Goal: Task Accomplishment & Management: Manage account settings

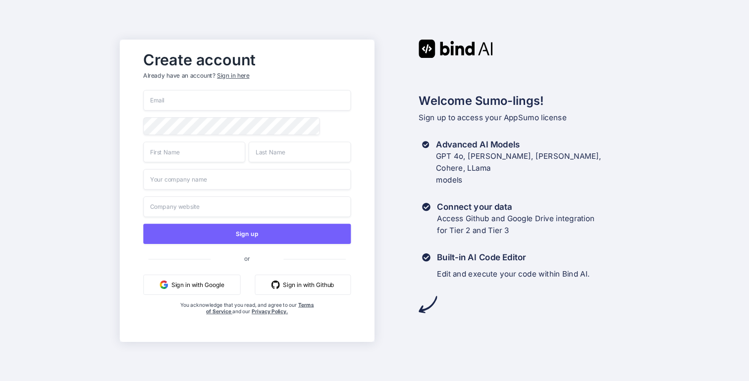
click at [202, 287] on button "Sign in with Google" at bounding box center [192, 284] width 97 height 20
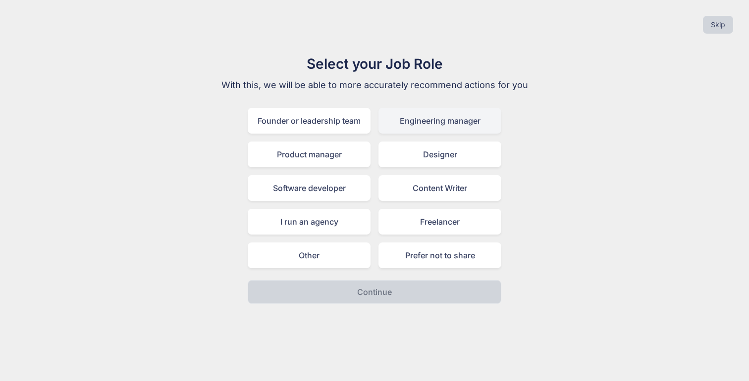
click at [437, 127] on div "Engineering manager" at bounding box center [439, 121] width 123 height 26
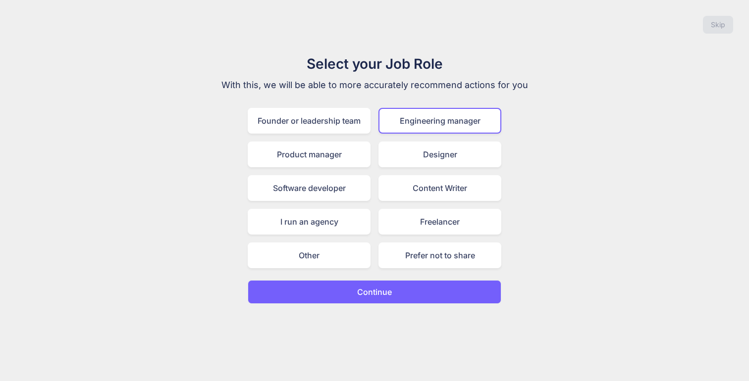
click at [396, 295] on button "Continue" at bounding box center [374, 292] width 253 height 24
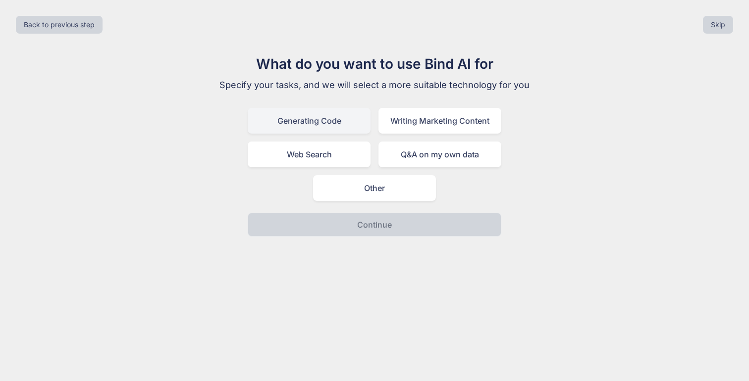
click at [317, 129] on div "Generating Code" at bounding box center [309, 121] width 123 height 26
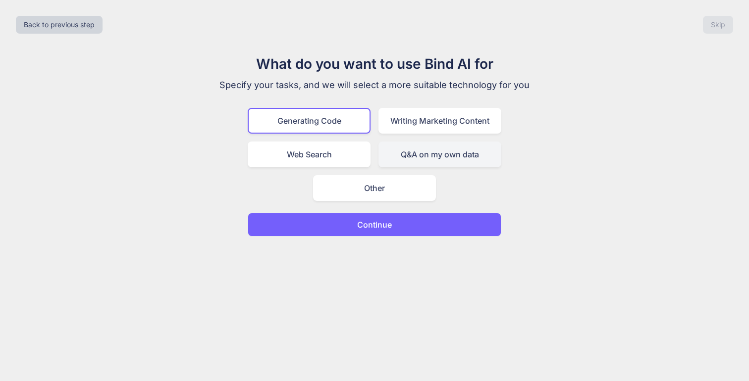
click at [409, 156] on div "Q&A on my own data" at bounding box center [439, 155] width 123 height 26
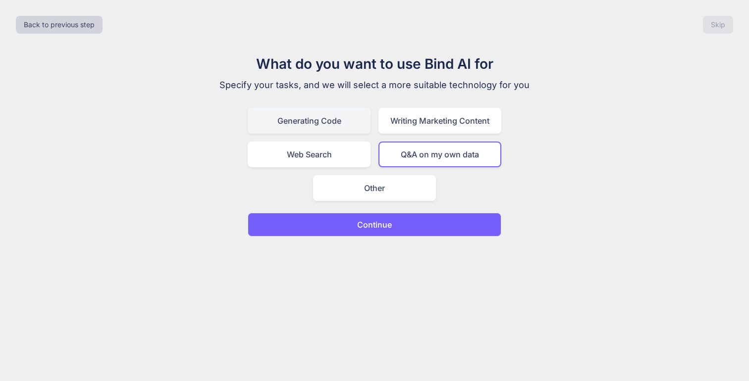
click at [308, 111] on div "Generating Code" at bounding box center [309, 121] width 123 height 26
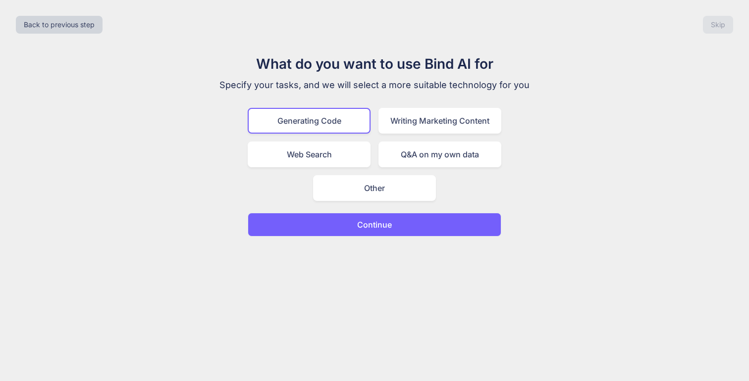
click at [359, 225] on p "Continue" at bounding box center [374, 225] width 35 height 12
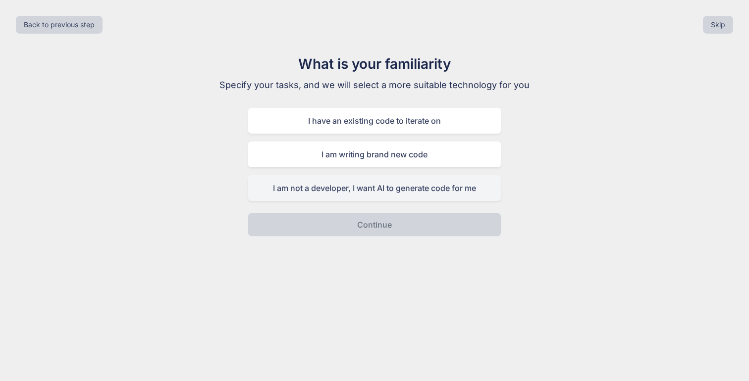
click at [372, 193] on div "I am not a developer, I want AI to generate code for me" at bounding box center [374, 188] width 253 height 26
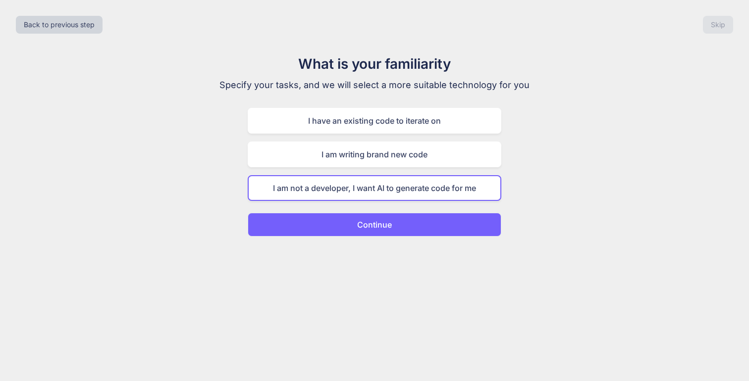
click at [375, 226] on p "Continue" at bounding box center [374, 225] width 35 height 12
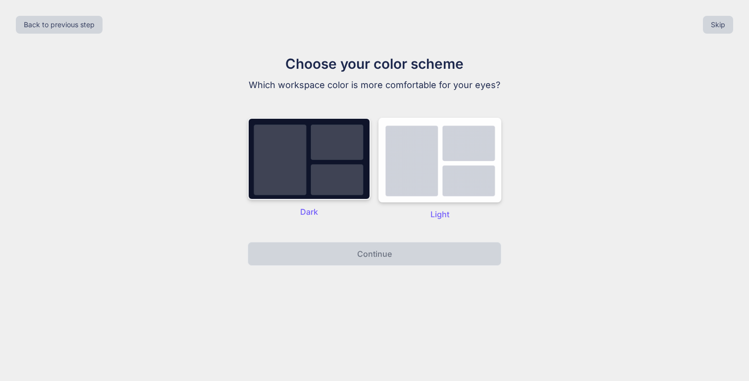
click at [329, 187] on img at bounding box center [309, 159] width 123 height 82
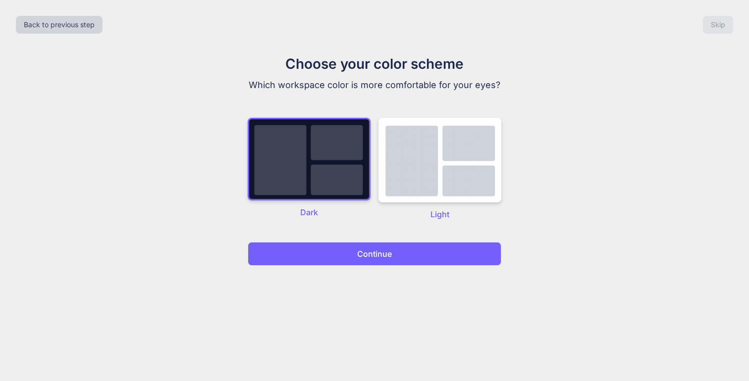
click at [350, 243] on button "Continue" at bounding box center [374, 254] width 253 height 24
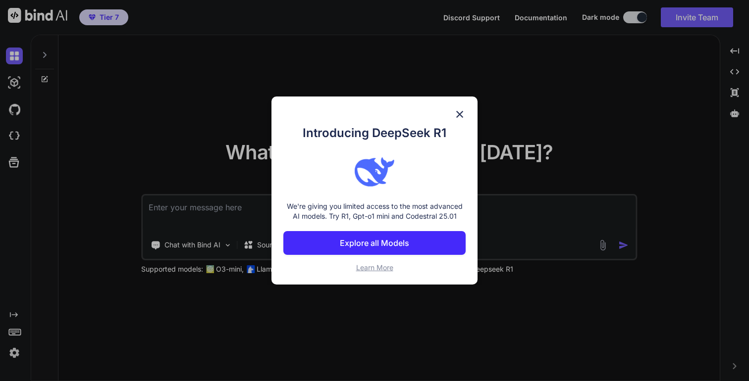
click at [403, 240] on p "Explore all Models" at bounding box center [374, 243] width 69 height 12
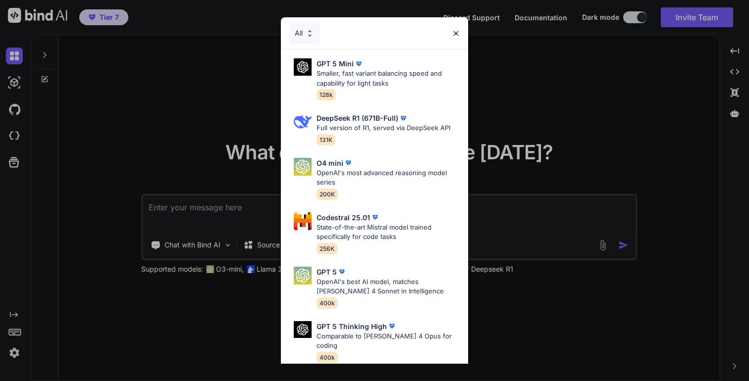
click at [455, 37] on img at bounding box center [456, 33] width 8 height 8
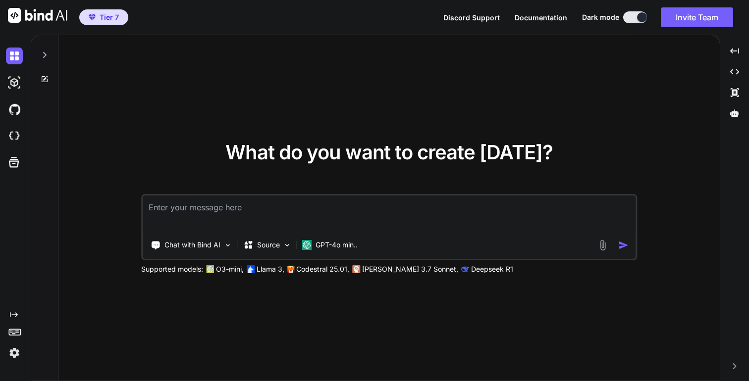
click at [110, 16] on span "Tier 7" at bounding box center [109, 17] width 19 height 10
click at [10, 354] on img at bounding box center [14, 353] width 17 height 17
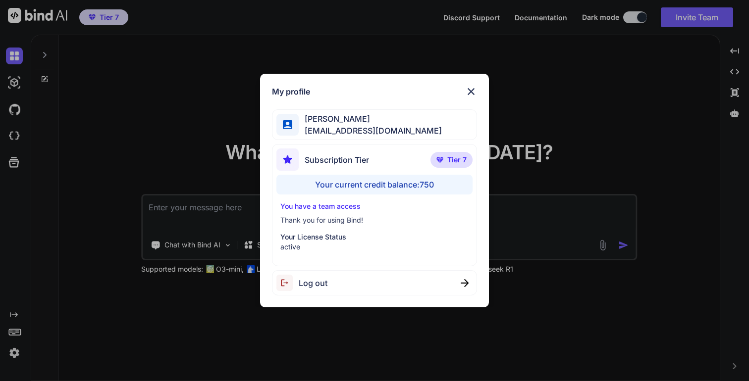
click at [345, 209] on p "You have a team access" at bounding box center [374, 206] width 188 height 10
click at [473, 91] on img at bounding box center [471, 92] width 12 height 12
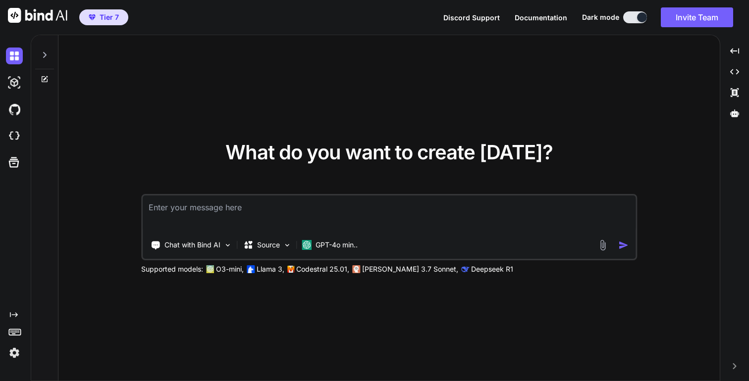
click at [628, 21] on button at bounding box center [635, 17] width 24 height 12
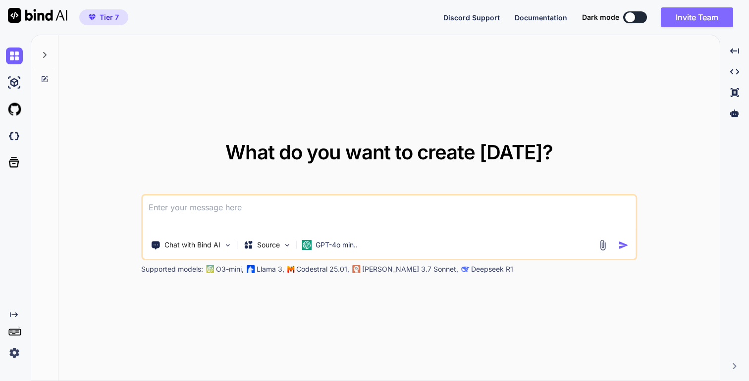
click at [712, 20] on button "Invite Team" at bounding box center [696, 17] width 72 height 20
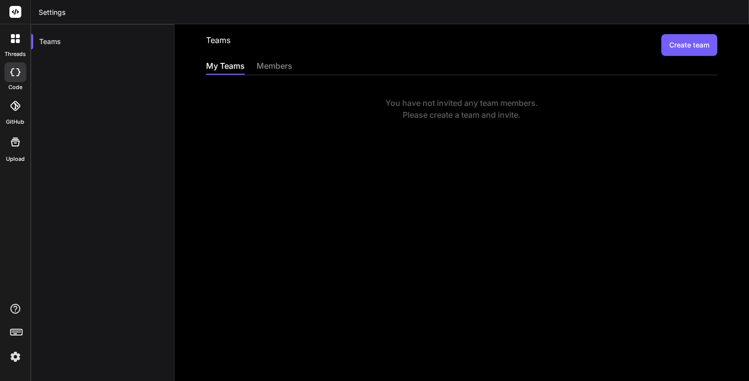
click at [684, 47] on button "Create team" at bounding box center [689, 45] width 56 height 22
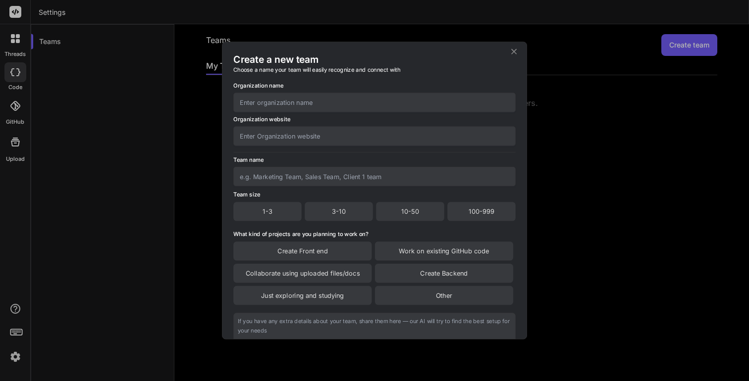
click at [328, 100] on input "text" at bounding box center [374, 102] width 282 height 19
type input "ImagenEvolutiva"
click at [335, 137] on input "text" at bounding box center [374, 135] width 282 height 19
type input "https://imagenevolutiva.mx"
click at [351, 177] on input "text" at bounding box center [374, 176] width 282 height 19
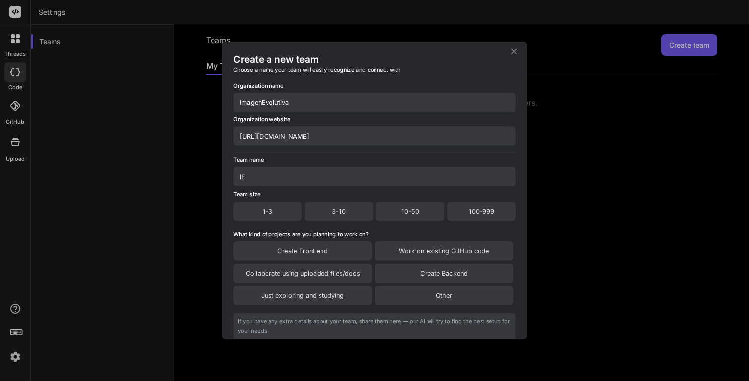
type input "IE"
click at [283, 207] on div "1-3" at bounding box center [267, 211] width 68 height 19
click at [410, 299] on div "Other" at bounding box center [444, 296] width 138 height 19
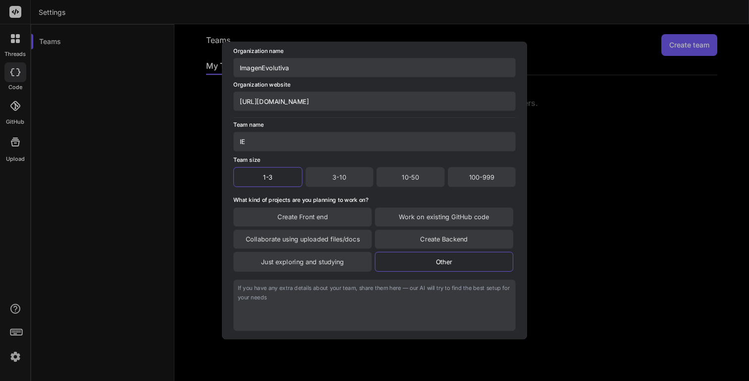
scroll to position [84, 0]
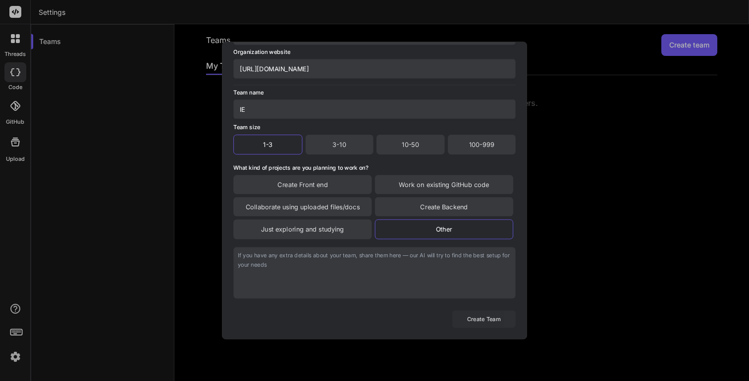
click at [477, 311] on button "Create Team" at bounding box center [483, 318] width 63 height 17
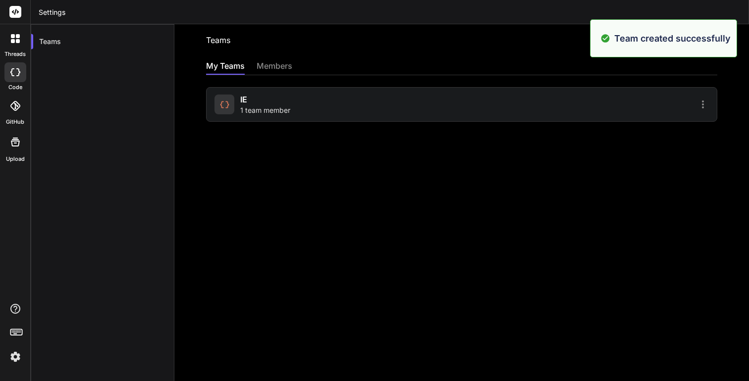
click at [511, 278] on div "Teams Create team My Teams members IE 1 team member" at bounding box center [461, 202] width 574 height 357
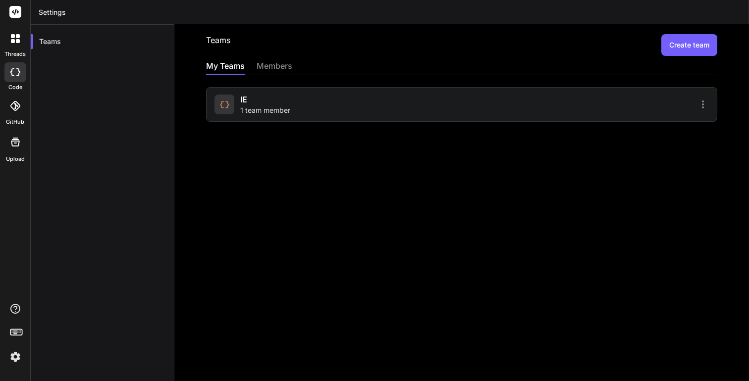
click at [278, 62] on div "members" at bounding box center [274, 67] width 36 height 14
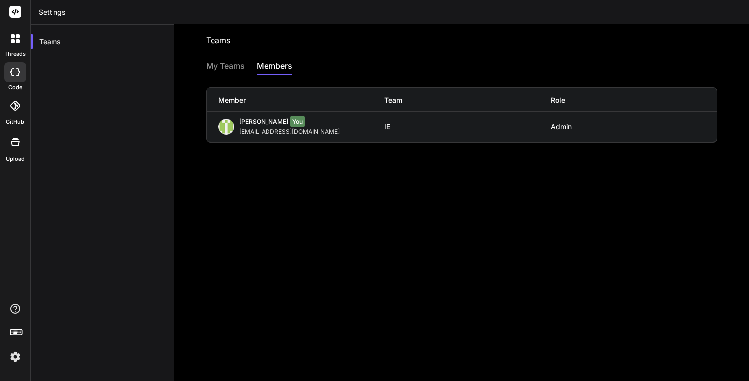
click at [233, 67] on div "My Teams" at bounding box center [225, 67] width 39 height 14
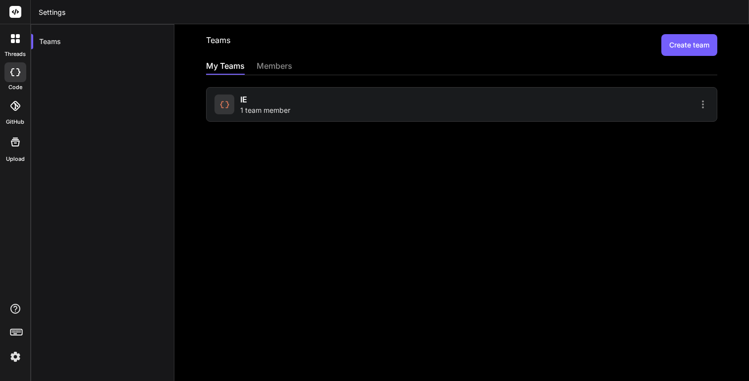
click at [674, 44] on button "Create team" at bounding box center [689, 45] width 56 height 22
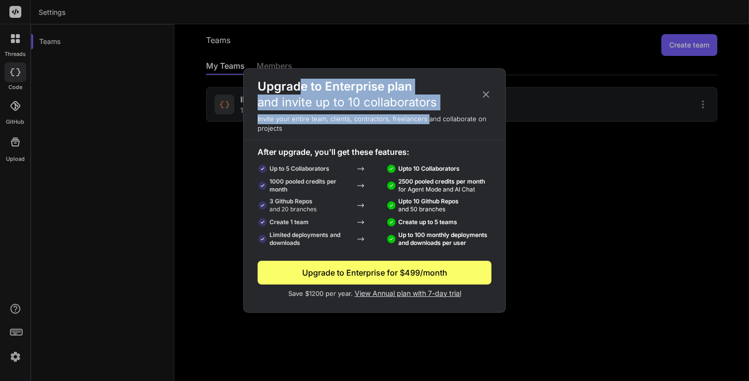
drag, startPoint x: 299, startPoint y: 86, endPoint x: 425, endPoint y: 123, distance: 132.1
click at [425, 123] on div "Upgrade to Enterprise plan and invite up to 10 collaborators Invite your entire…" at bounding box center [374, 189] width 261 height 220
click at [425, 123] on p "Invite your entire team, clients, contractors, freelancers and collaborate on p…" at bounding box center [374, 123] width 261 height 19
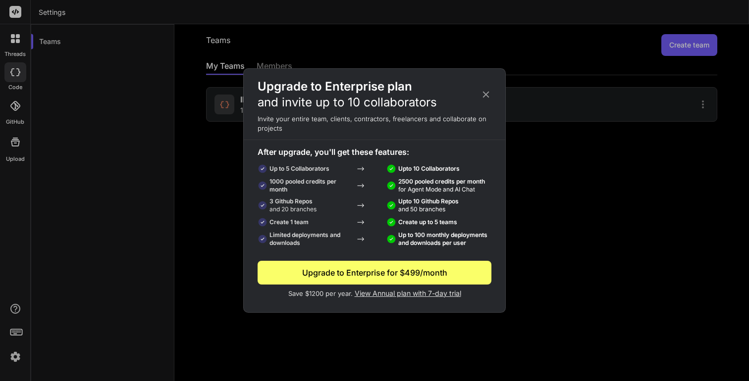
click at [425, 123] on p "Invite your entire team, clients, contractors, freelancers and collaborate on p…" at bounding box center [374, 123] width 261 height 19
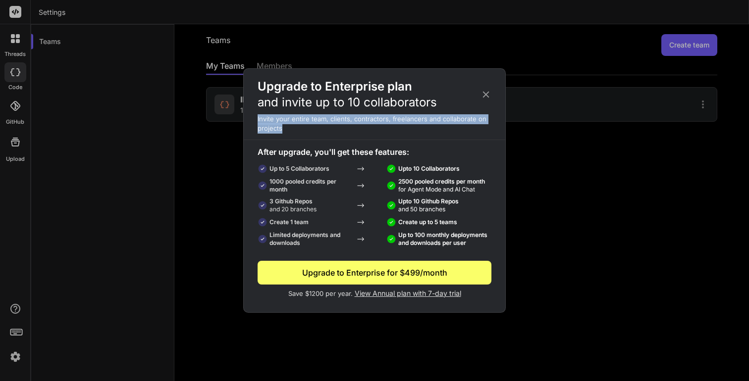
click at [481, 101] on div "Upgrade to Enterprise plan and invite up to 10 collaborators" at bounding box center [374, 95] width 261 height 32
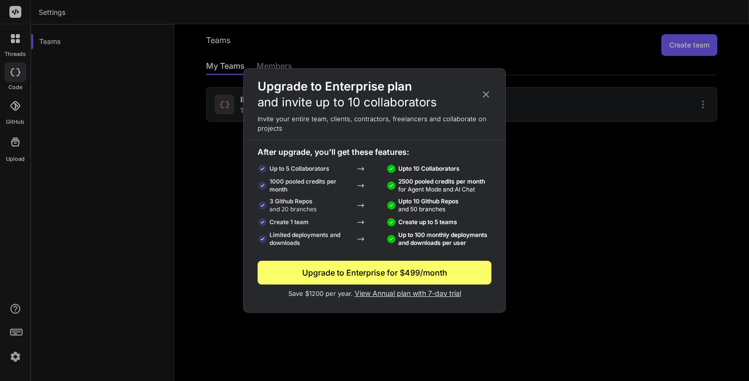
click at [485, 97] on icon at bounding box center [485, 94] width 11 height 11
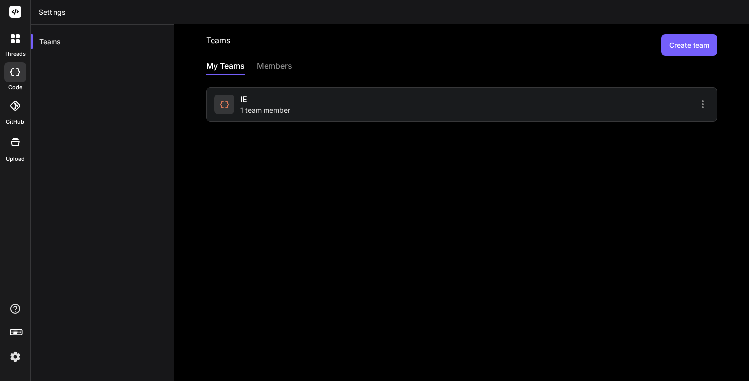
click at [260, 101] on div "IE 1 team member" at bounding box center [265, 105] width 50 height 22
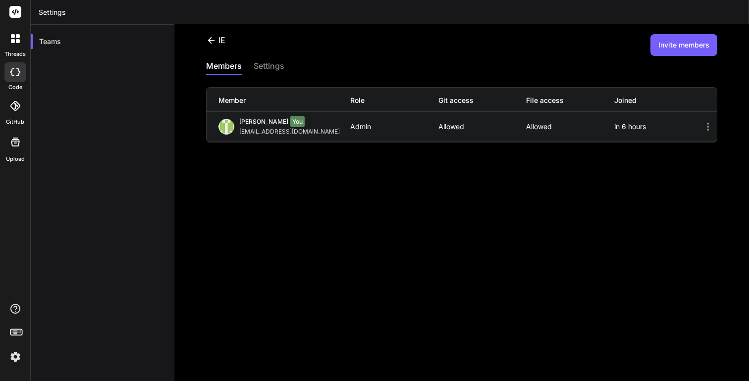
click at [671, 47] on button "Invite members" at bounding box center [683, 45] width 67 height 22
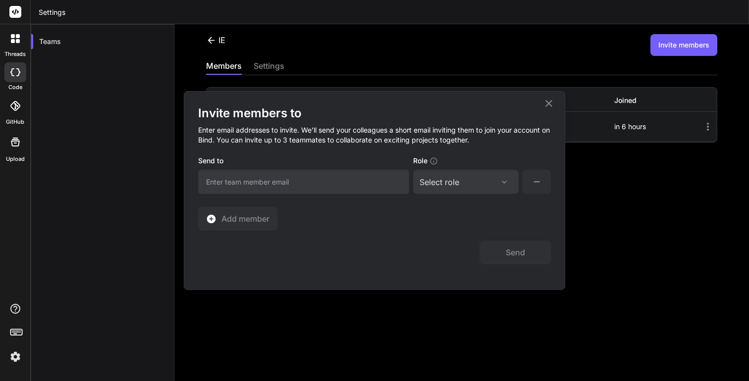
click at [330, 181] on input "email" at bounding box center [303, 182] width 211 height 24
type input "joseluis@imagenevolutiva.mx"
click at [441, 190] on div "Select role Assign Role Admin Collaborator Member" at bounding box center [465, 182] width 105 height 24
click at [465, 182] on div "Select role" at bounding box center [465, 182] width 93 height 12
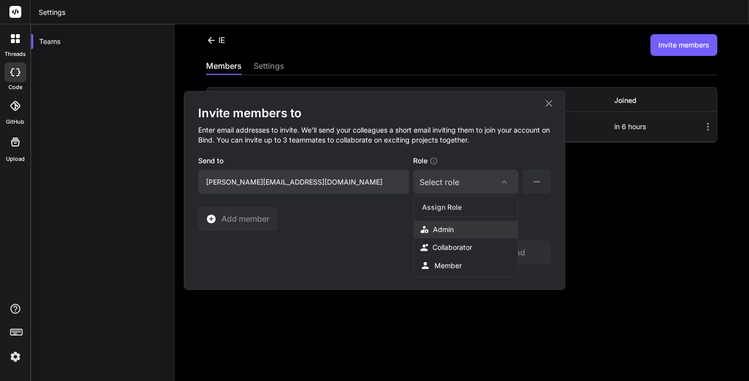
click at [466, 229] on div "Admin" at bounding box center [465, 230] width 103 height 18
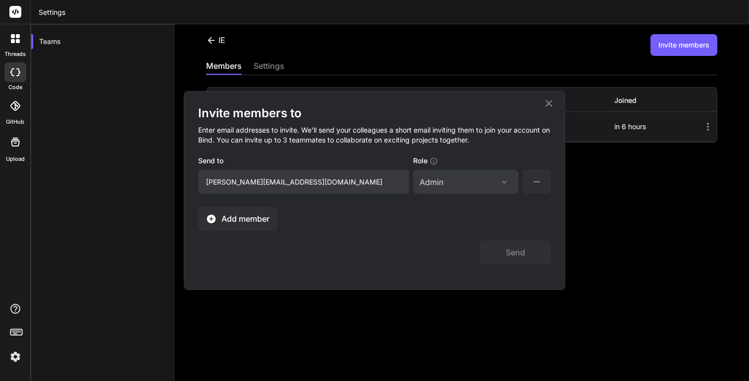
click at [257, 222] on span "Add member" at bounding box center [245, 219] width 48 height 12
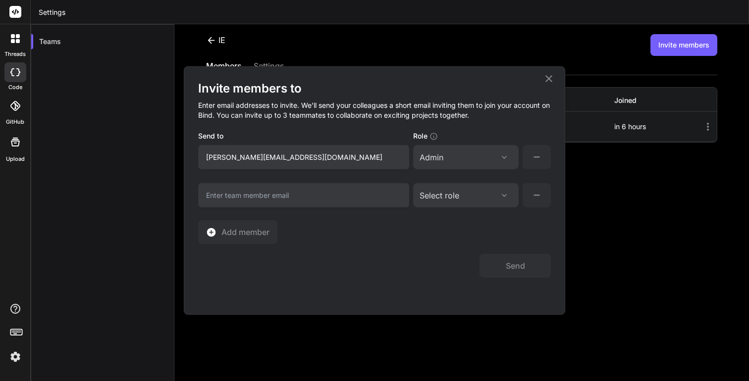
click at [364, 199] on input "email" at bounding box center [303, 195] width 211 height 24
type input "[EMAIL_ADDRESS][DOMAIN_NAME]"
click at [451, 201] on div "Select role" at bounding box center [439, 196] width 40 height 12
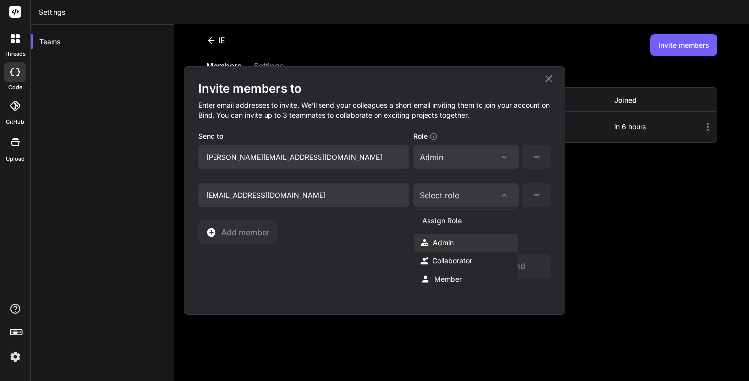
click at [442, 242] on div "Admin" at bounding box center [443, 243] width 21 height 10
click at [518, 270] on button "Send" at bounding box center [514, 266] width 71 height 24
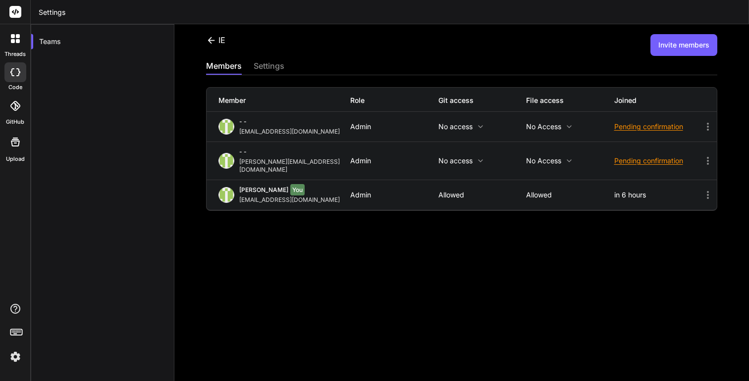
click at [705, 128] on icon at bounding box center [708, 127] width 12 height 12
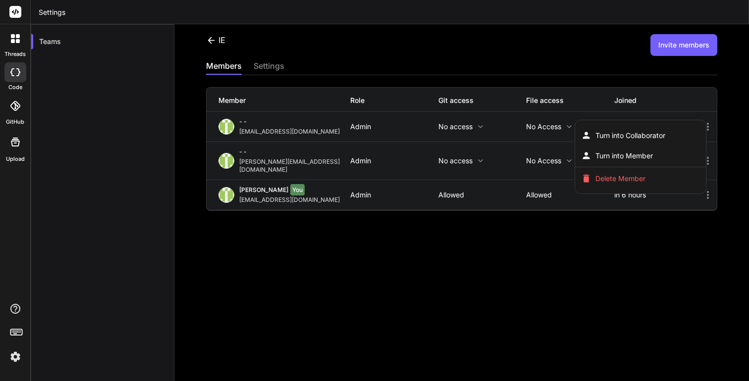
click at [603, 271] on div at bounding box center [374, 190] width 749 height 381
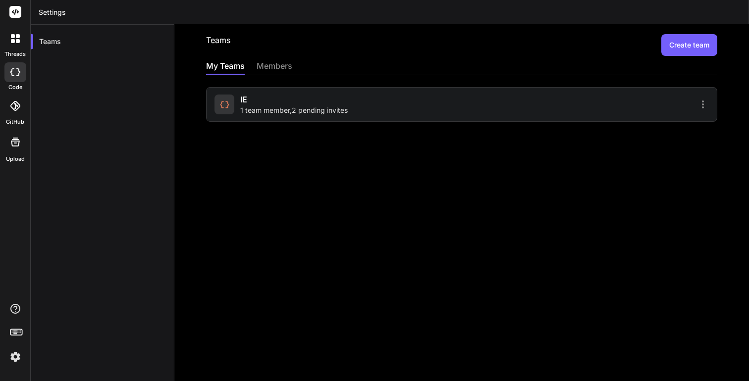
click at [315, 111] on span "1 team member , 2 pending invites" at bounding box center [293, 110] width 107 height 10
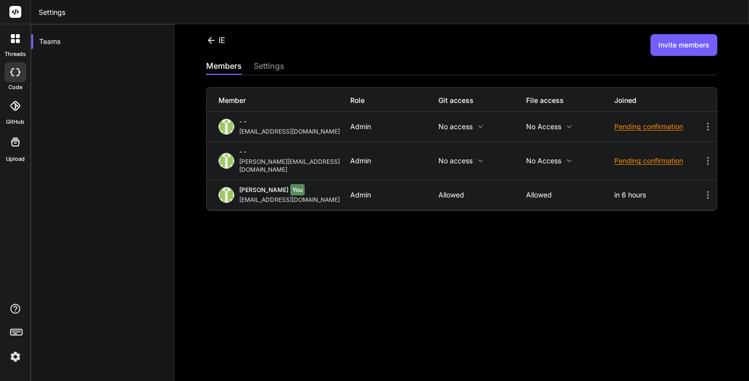
click at [479, 124] on icon at bounding box center [480, 127] width 8 height 8
click at [502, 252] on div at bounding box center [374, 190] width 749 height 381
click at [647, 130] on div "Pending confirmation" at bounding box center [658, 127] width 88 height 10
click at [346, 269] on div at bounding box center [374, 190] width 749 height 381
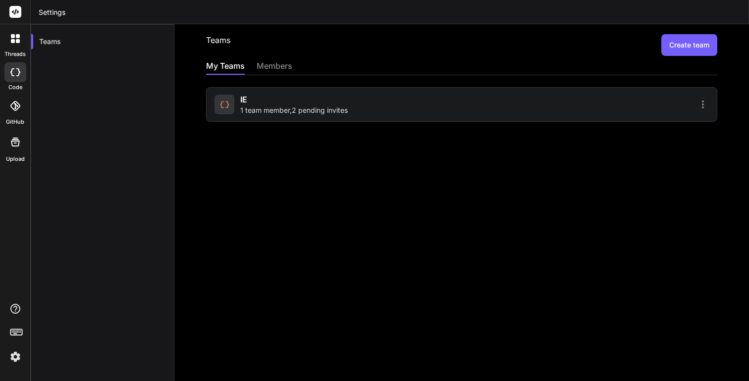
click at [276, 65] on div "members" at bounding box center [274, 67] width 36 height 14
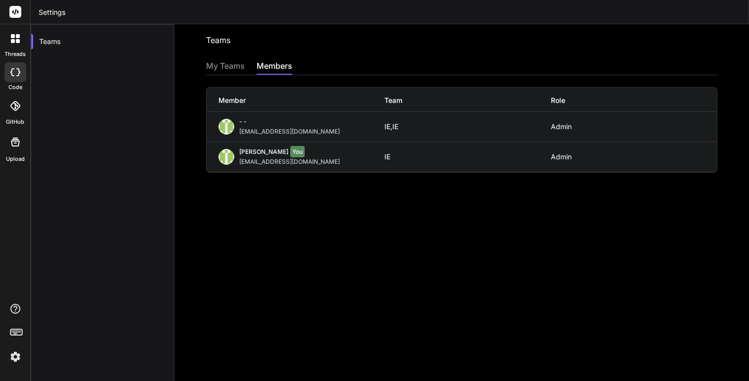
click at [234, 65] on div "My Teams" at bounding box center [225, 67] width 39 height 14
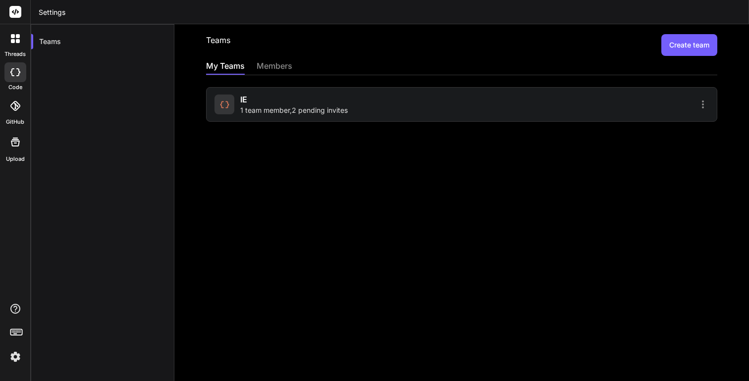
click at [260, 68] on div "members" at bounding box center [274, 67] width 36 height 14
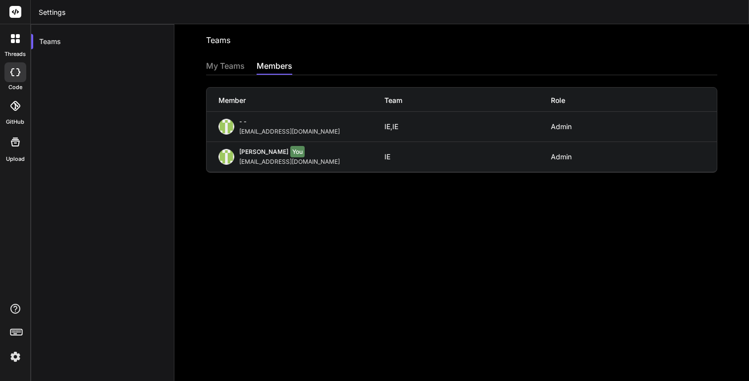
click at [288, 131] on div "[EMAIL_ADDRESS][DOMAIN_NAME]" at bounding box center [291, 132] width 104 height 8
click at [231, 65] on div "My Teams" at bounding box center [225, 67] width 39 height 14
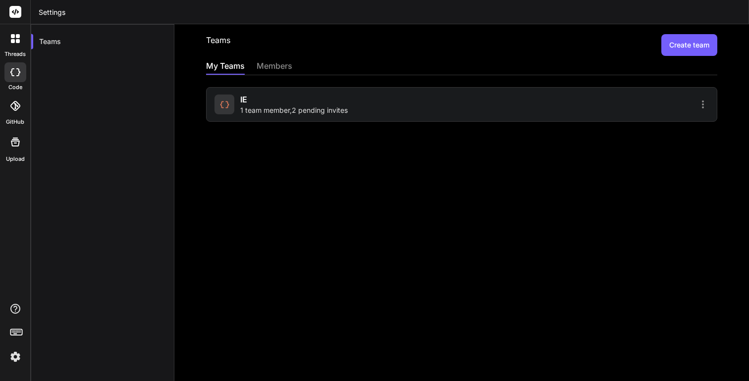
click at [264, 64] on div "members" at bounding box center [274, 67] width 36 height 14
click at [247, 103] on span "IE" at bounding box center [243, 100] width 7 height 12
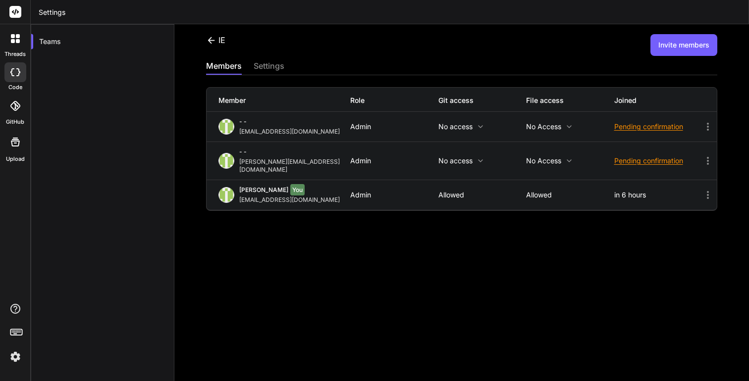
click at [570, 126] on icon at bounding box center [569, 127] width 8 height 8
click at [594, 98] on div at bounding box center [374, 190] width 749 height 381
click at [707, 128] on icon at bounding box center [708, 127] width 12 height 12
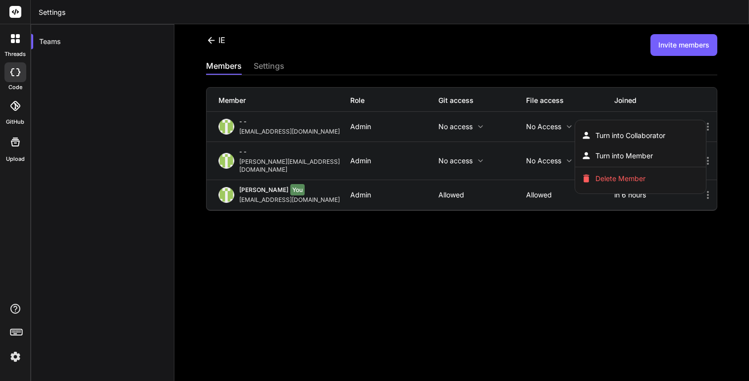
click at [678, 91] on div at bounding box center [374, 190] width 749 height 381
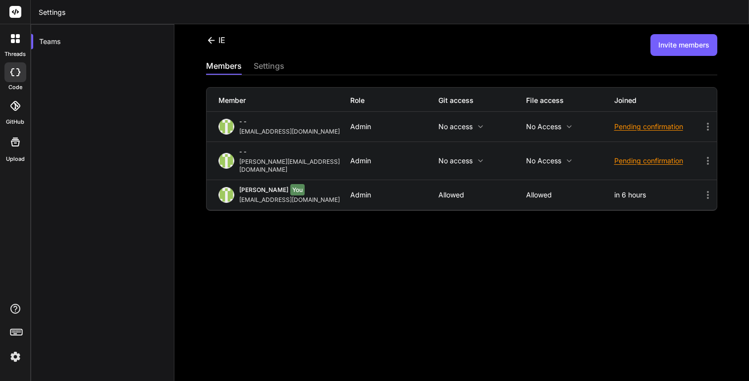
click at [210, 45] on icon at bounding box center [211, 40] width 10 height 10
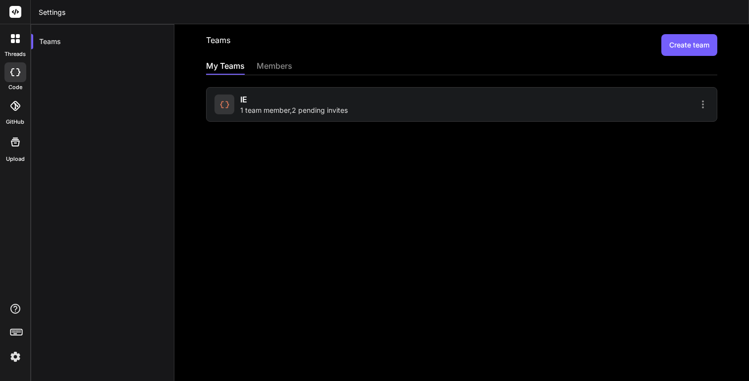
click at [269, 64] on div "members" at bounding box center [274, 67] width 36 height 14
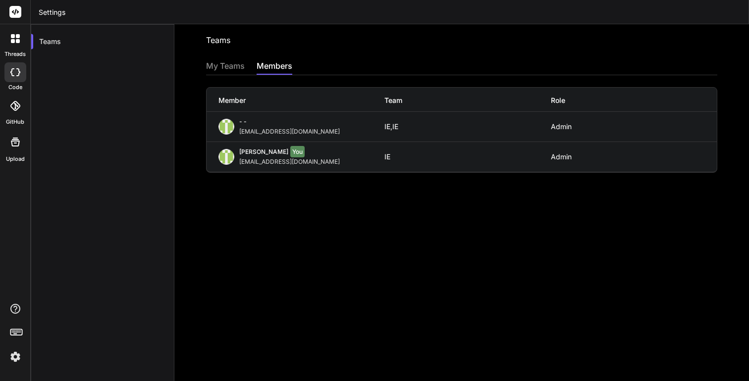
click at [392, 128] on div "IE," at bounding box center [388, 127] width 8 height 8
click at [12, 362] on img at bounding box center [15, 357] width 17 height 17
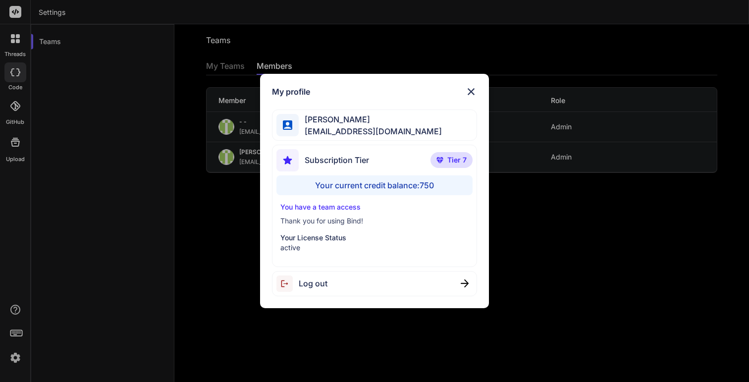
click at [87, 208] on div "My profile Bermúdez Sánchez fbermudezsancez@gmail.com Subscription Tier Tier 7 …" at bounding box center [374, 191] width 749 height 382
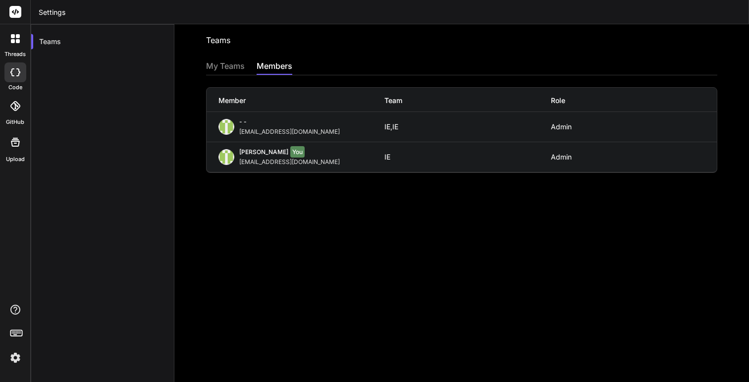
click at [14, 43] on icon at bounding box center [15, 38] width 9 height 9
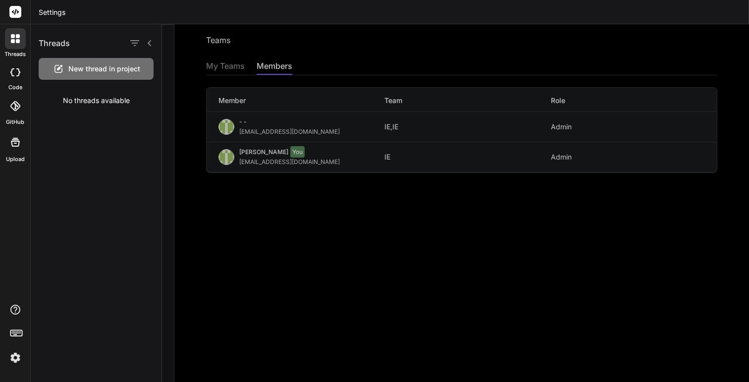
click at [43, 14] on header "Settings" at bounding box center [390, 12] width 718 height 24
click at [213, 64] on div at bounding box center [455, 202] width 587 height 357
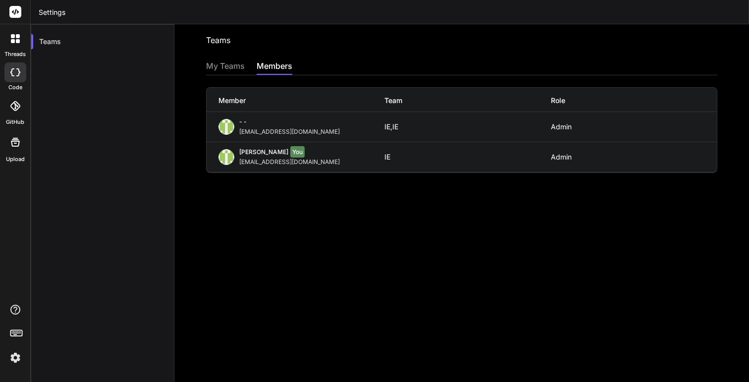
click at [213, 64] on div "My Teams" at bounding box center [225, 67] width 39 height 14
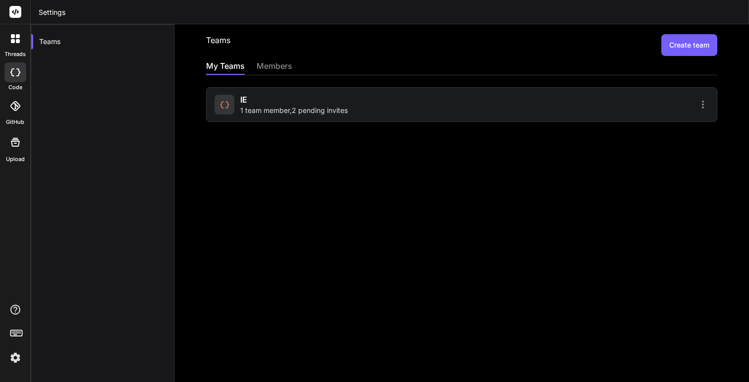
click at [324, 109] on span "1 team member , 2 pending invites" at bounding box center [293, 110] width 107 height 10
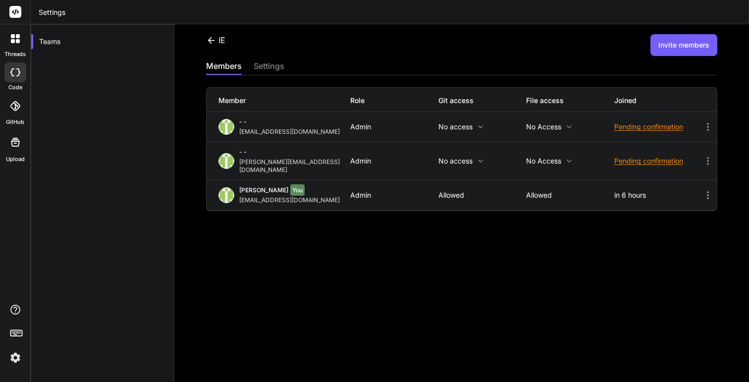
click at [22, 309] on div at bounding box center [15, 334] width 30 height 62
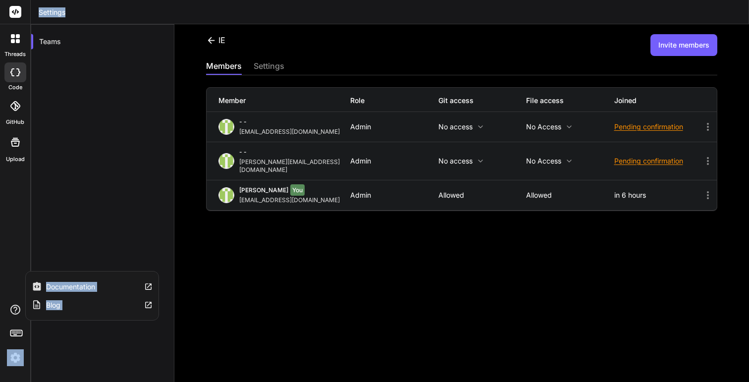
click at [12, 307] on icon at bounding box center [15, 309] width 12 height 12
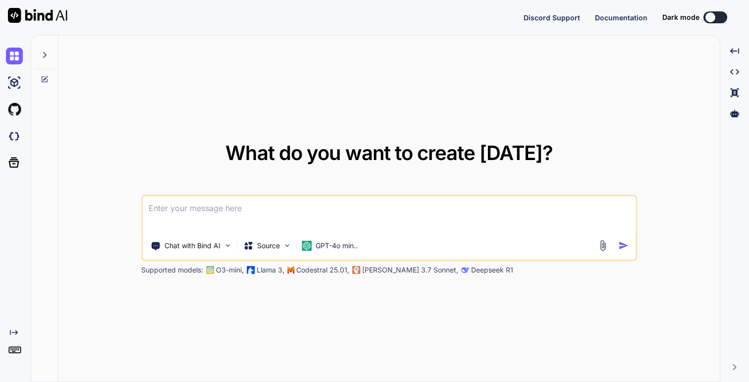
type textarea "x"
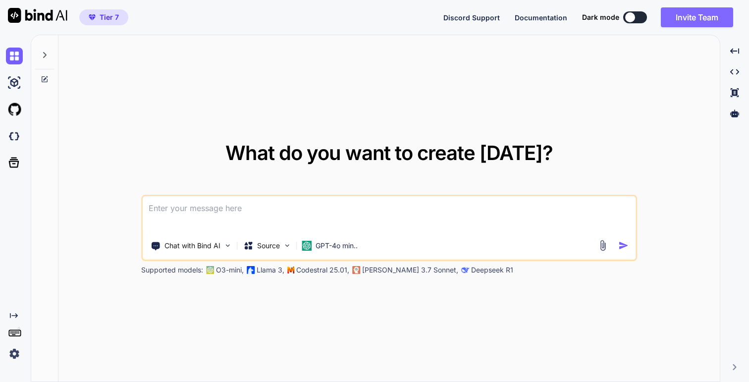
click at [692, 20] on button "Invite Team" at bounding box center [696, 17] width 72 height 20
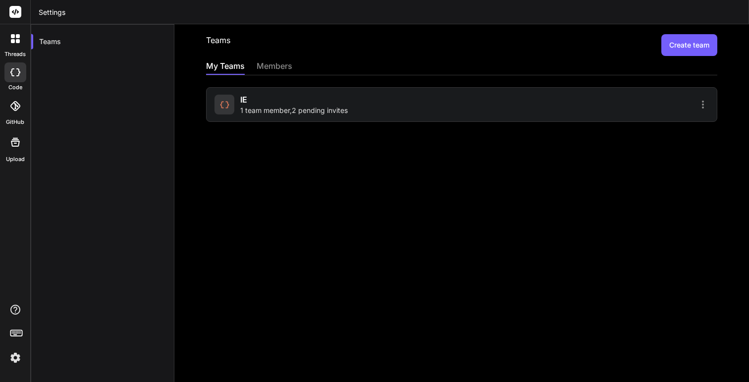
click at [281, 68] on div "members" at bounding box center [274, 67] width 36 height 14
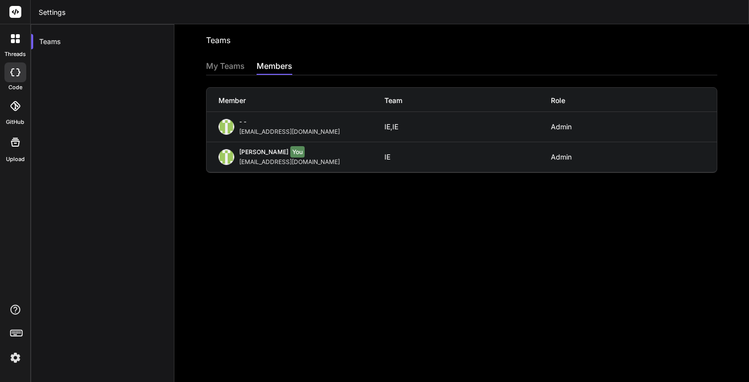
click at [245, 123] on span "- -" at bounding box center [242, 121] width 7 height 7
click at [225, 62] on div "My Teams" at bounding box center [225, 67] width 39 height 14
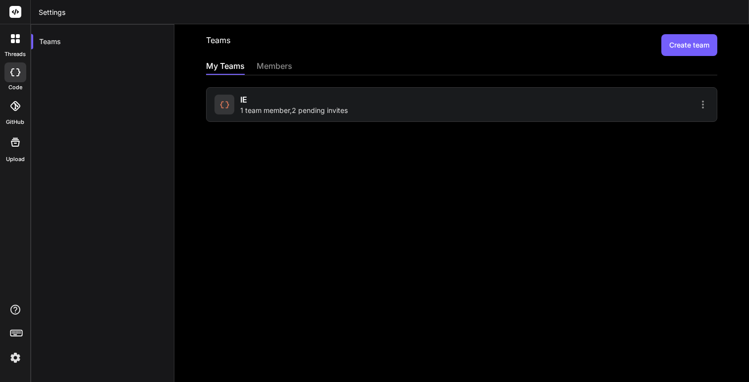
click at [300, 98] on div "IE 1 team member , 2 pending invites" at bounding box center [293, 105] width 107 height 22
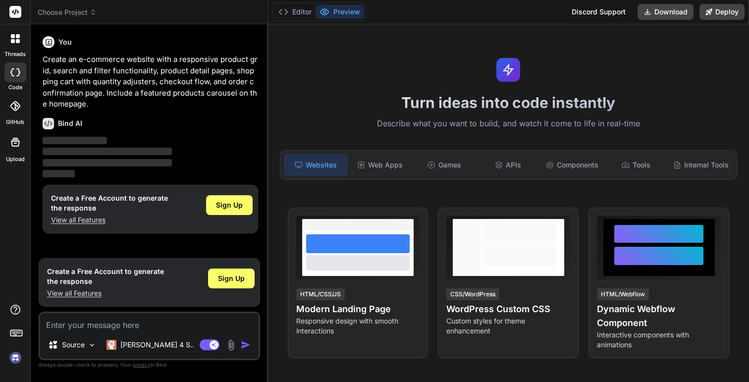
click at [14, 358] on img at bounding box center [15, 357] width 17 height 17
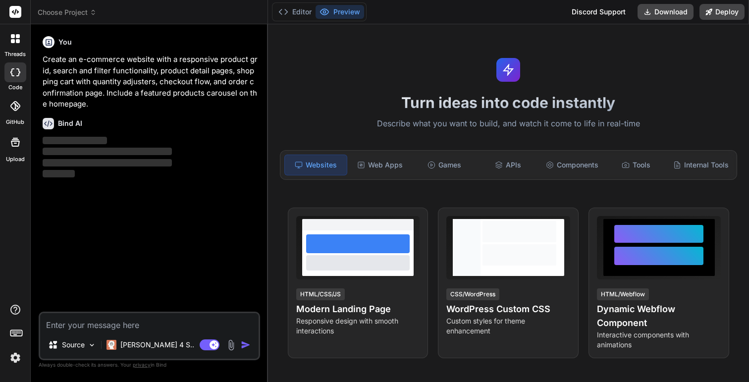
click at [179, 66] on p "Create an e-commerce website with a responsive product grid, search and filter …" at bounding box center [150, 82] width 215 height 56
click at [170, 79] on p "Create an e-commerce website with a responsive product grid, search and filter …" at bounding box center [150, 82] width 215 height 56
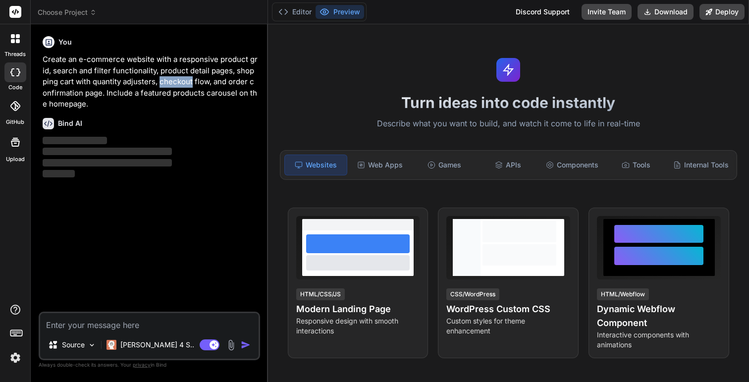
click at [170, 79] on p "Create an e-commerce website with a responsive product grid, search and filter …" at bounding box center [150, 82] width 215 height 56
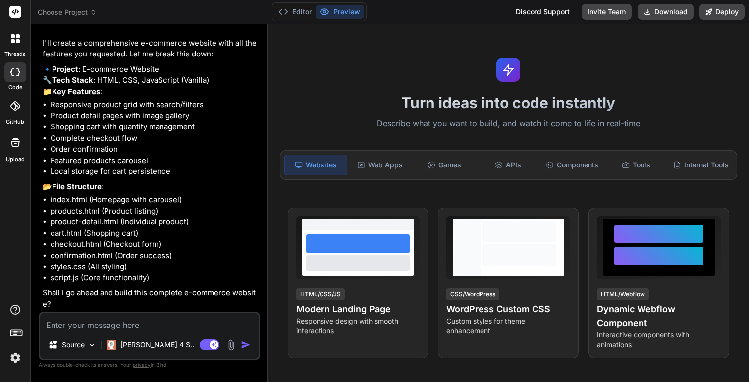
scroll to position [120, 0]
click at [201, 296] on p "Shall I go ahead and build this complete e-commerce website?" at bounding box center [150, 298] width 215 height 22
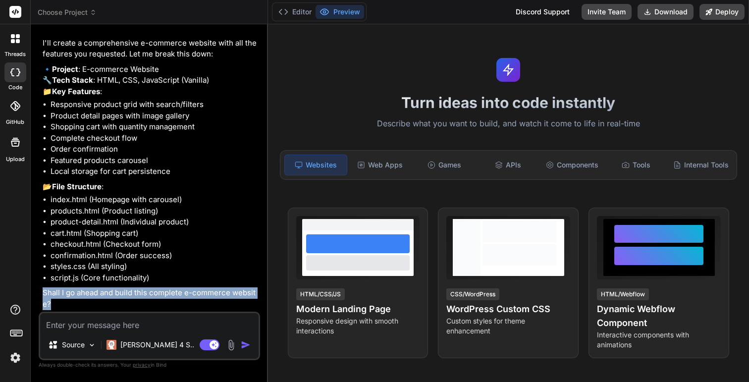
click at [9, 47] on div at bounding box center [15, 38] width 21 height 21
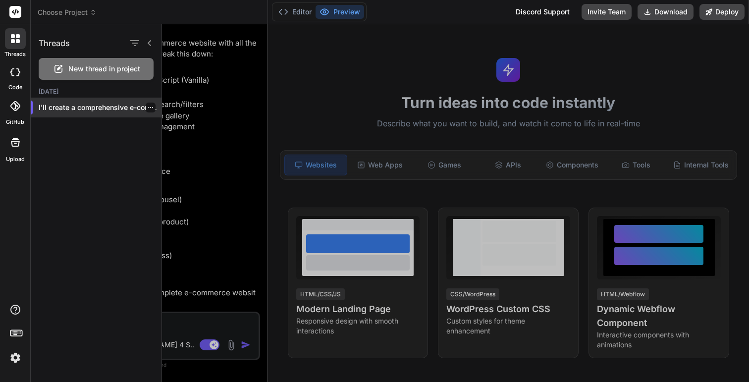
click at [148, 109] on icon "button" at bounding box center [151, 107] width 6 height 6
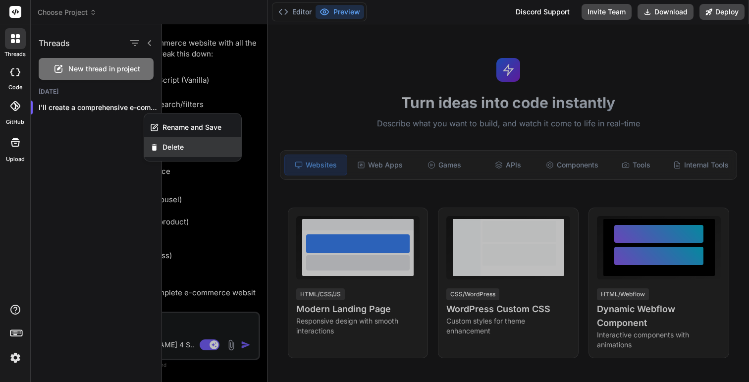
click at [167, 146] on span "Delete" at bounding box center [172, 147] width 21 height 10
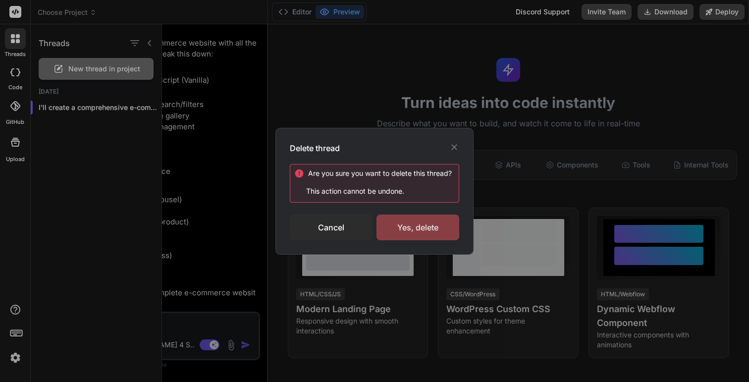
click at [423, 235] on div "Yes, delete" at bounding box center [417, 227] width 83 height 26
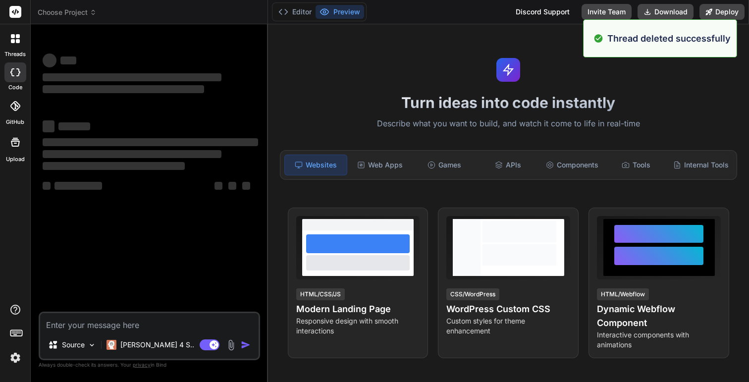
click at [21, 357] on img at bounding box center [15, 357] width 17 height 17
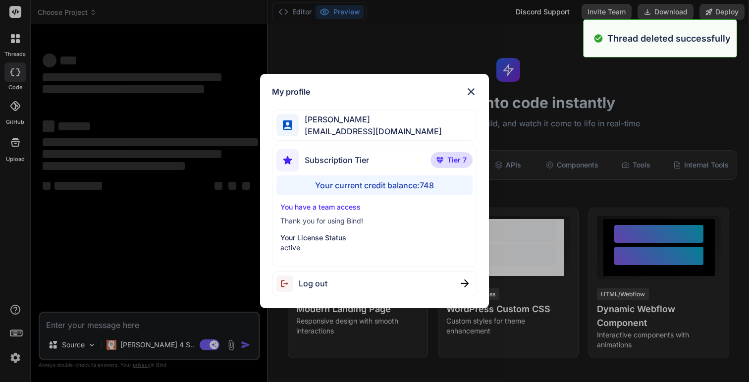
click at [18, 357] on div "My profile Bermúdez Sánchez fbermudezsancez@gmail.com Subscription Tier Tier 7 …" at bounding box center [374, 191] width 749 height 382
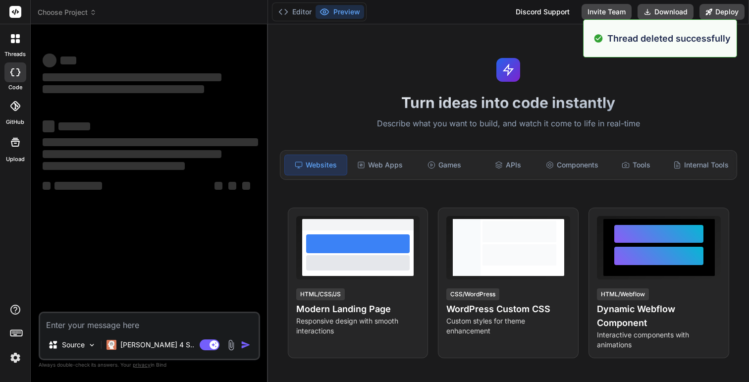
click at [18, 357] on img at bounding box center [15, 357] width 17 height 17
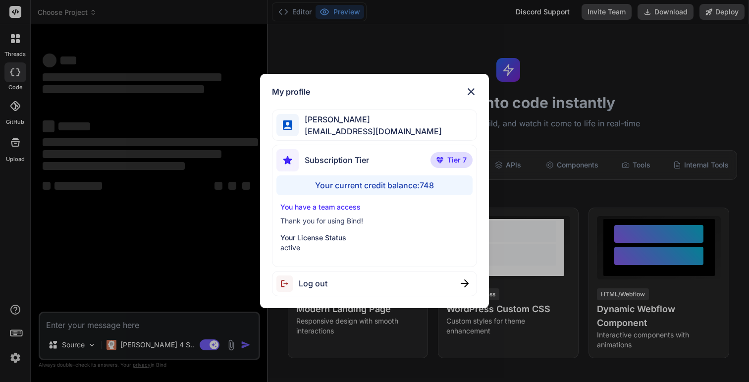
type textarea "x"
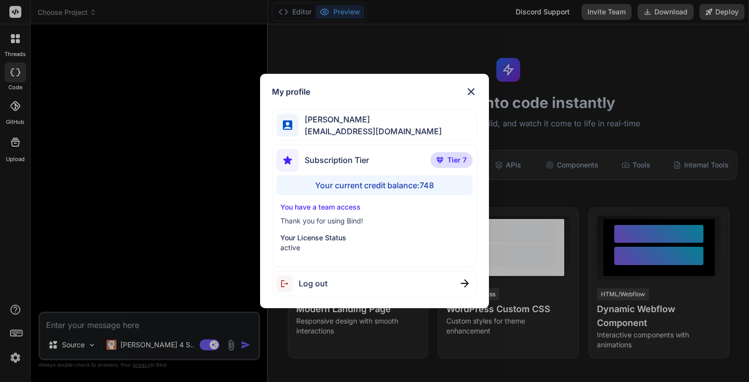
click at [593, 69] on div "My profile Bermúdez Sánchez fbermudezsancez@gmail.com Subscription Tier Tier 7 …" at bounding box center [374, 191] width 749 height 382
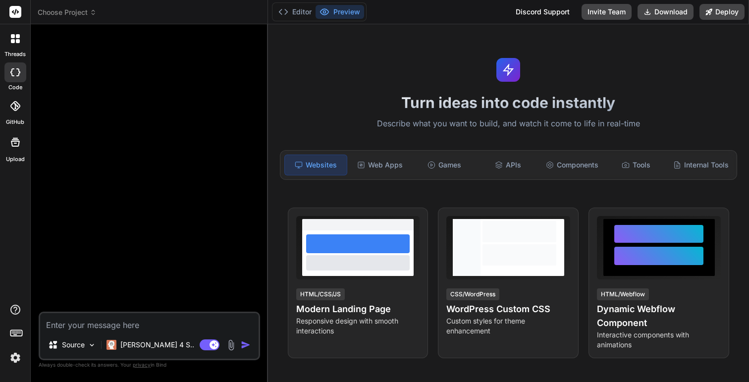
click at [14, 9] on rect at bounding box center [15, 12] width 12 height 12
click at [76, 9] on span "Choose Project" at bounding box center [67, 12] width 59 height 10
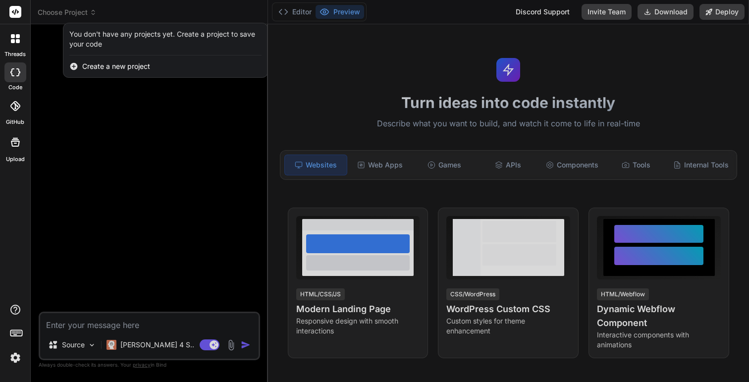
click at [113, 66] on span "Create a new project" at bounding box center [116, 66] width 68 height 10
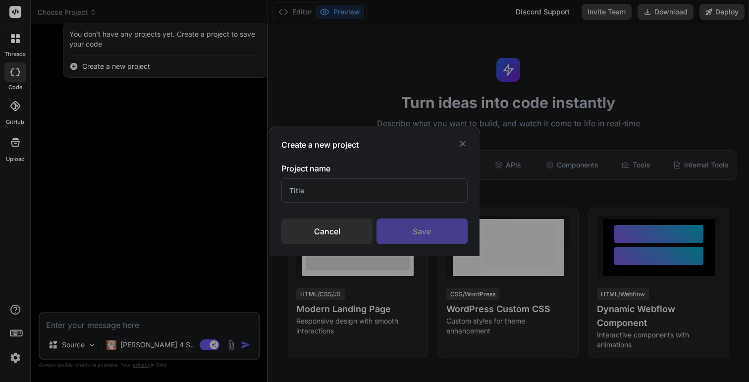
click at [328, 191] on input "text" at bounding box center [374, 190] width 186 height 24
type input "U"
type input "User management"
click at [417, 231] on div "Save" at bounding box center [421, 231] width 91 height 26
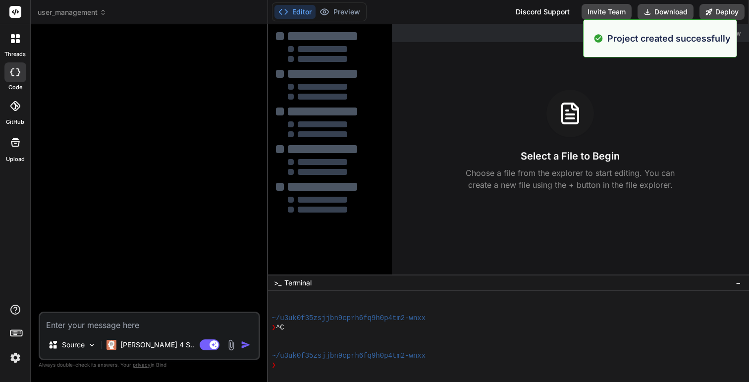
type textarea "x"
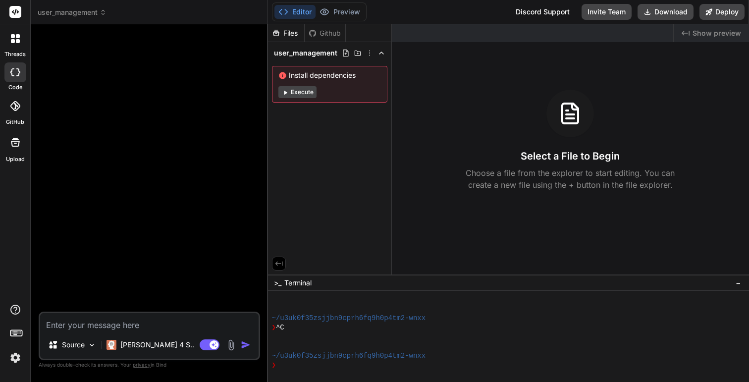
click at [538, 8] on div "Discord Support" at bounding box center [542, 12] width 66 height 16
click at [289, 9] on button "Editor" at bounding box center [294, 12] width 41 height 14
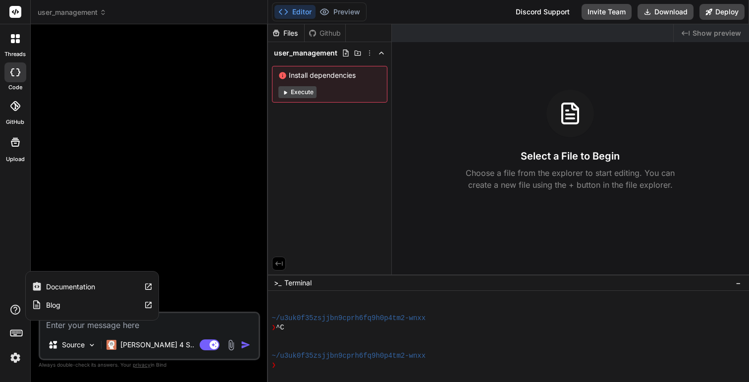
click at [14, 308] on icon at bounding box center [15, 309] width 12 height 12
click at [57, 307] on label "Blog" at bounding box center [53, 305] width 14 height 10
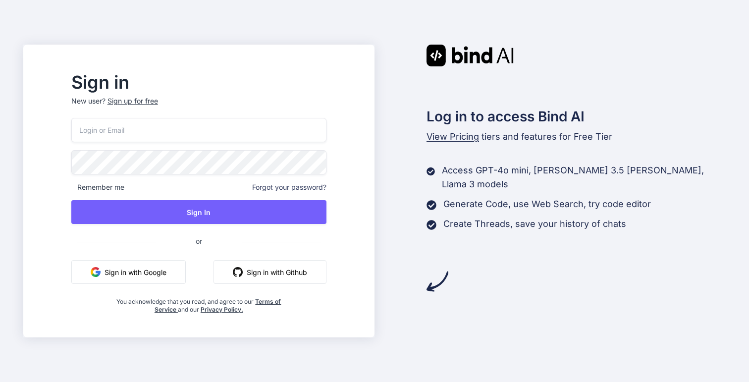
click at [169, 273] on button "Sign in with Google" at bounding box center [128, 272] width 114 height 24
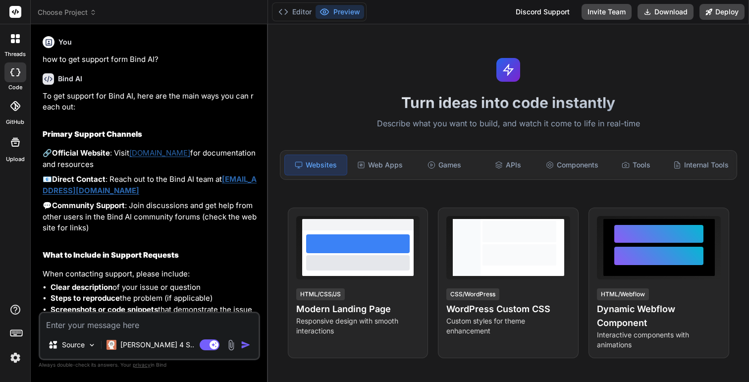
type textarea "x"
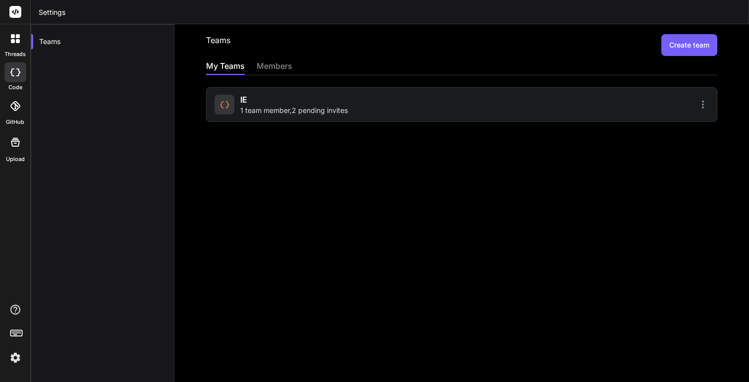
click at [275, 64] on div "members" at bounding box center [274, 67] width 36 height 14
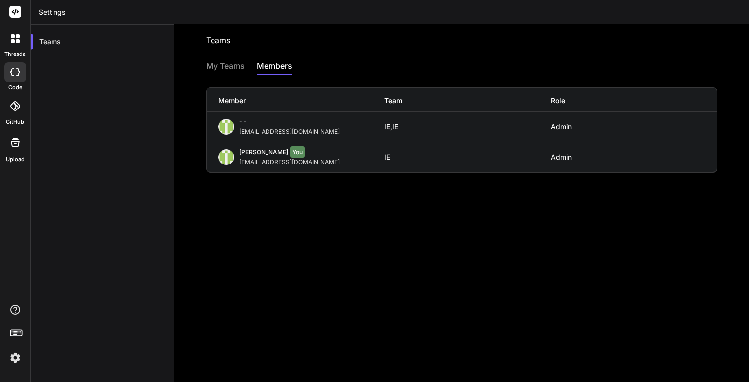
click at [265, 126] on div "- -" at bounding box center [291, 123] width 104 height 10
click at [220, 66] on div "My Teams" at bounding box center [225, 67] width 39 height 14
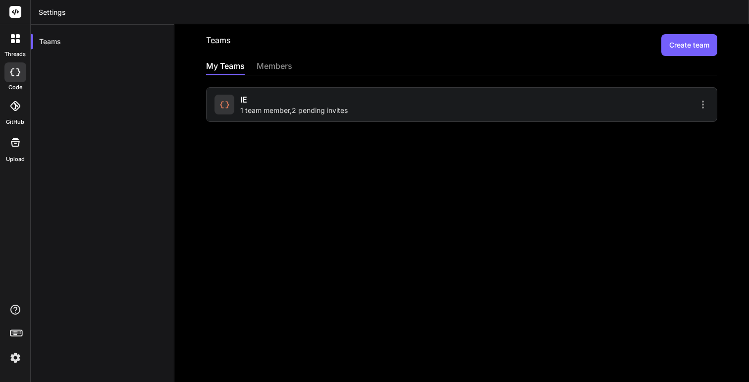
click at [468, 111] on div "IE 1 team member , 2 pending invites" at bounding box center [461, 104] width 511 height 35
click at [334, 110] on span "1 team member , 2 pending invites" at bounding box center [293, 110] width 107 height 10
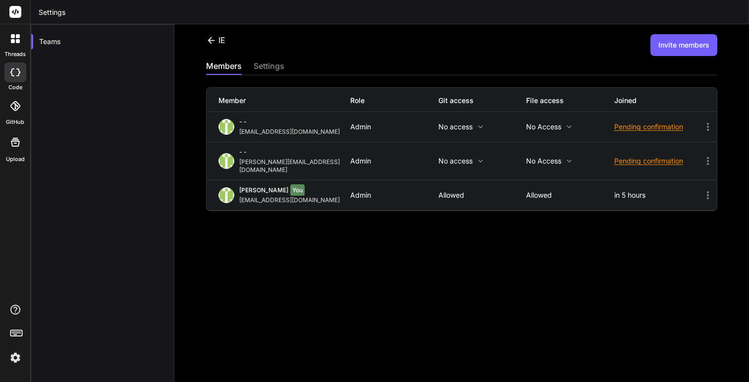
click at [701, 125] on div "Pending confirmation" at bounding box center [658, 127] width 88 height 10
click at [664, 180] on span "Cancel invite" at bounding box center [655, 178] width 42 height 10
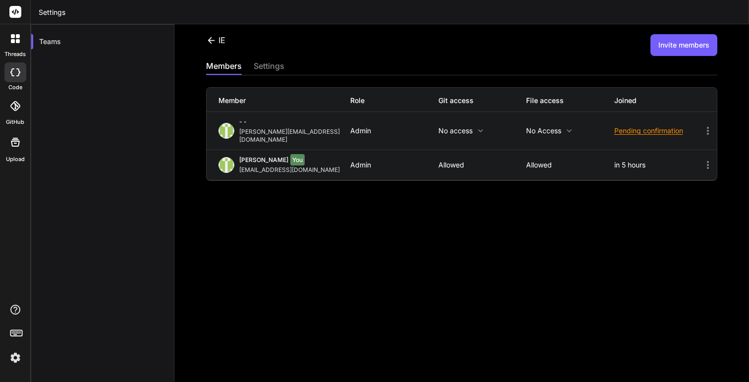
click at [706, 125] on icon at bounding box center [708, 131] width 12 height 12
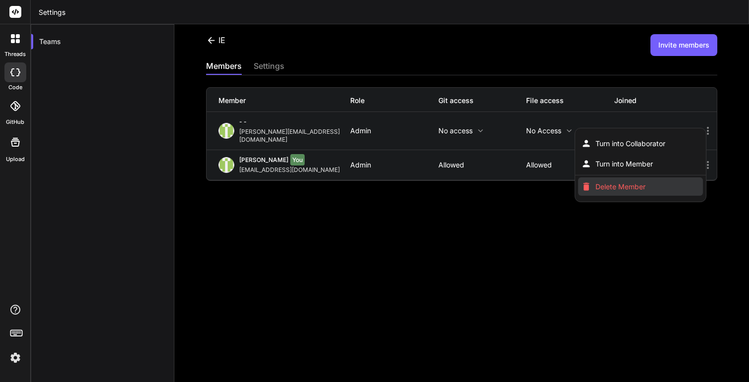
click at [632, 182] on span "Delete Member" at bounding box center [620, 187] width 50 height 10
